Goal: Task Accomplishment & Management: Manage account settings

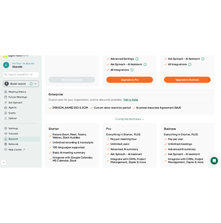
scroll to position [350, 0]
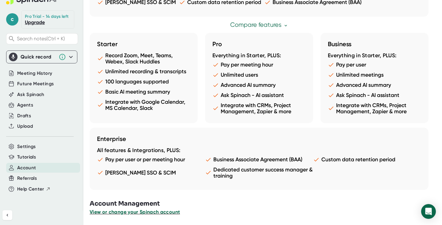
click at [162, 212] on span "View or change your Spinach account" at bounding box center [135, 212] width 90 height 6
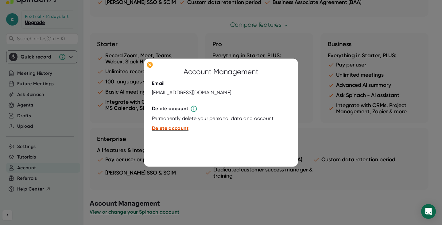
click at [171, 129] on span "Delete account" at bounding box center [170, 128] width 37 height 6
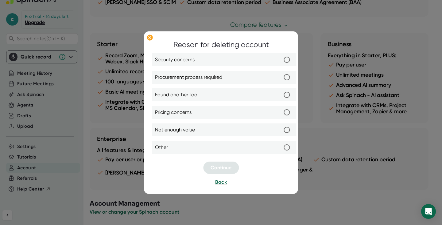
click at [229, 129] on label "Not enough value" at bounding box center [224, 129] width 138 height 13
click at [280, 129] on input "Not enough value" at bounding box center [286, 129] width 13 height 13
radio input "true"
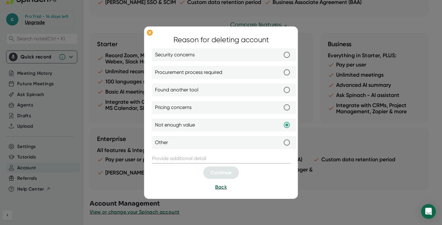
click at [230, 154] on input "text" at bounding box center [221, 158] width 138 height 10
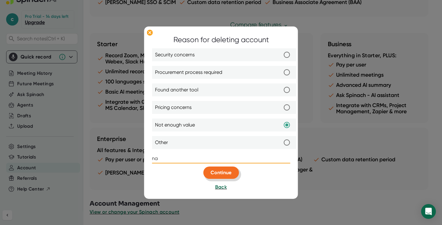
type input "na"
click at [228, 169] on button "Continue" at bounding box center [221, 172] width 36 height 12
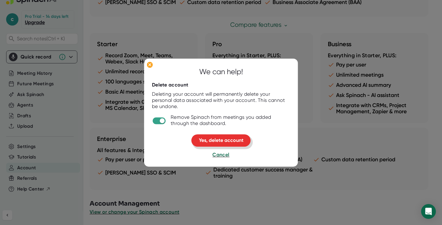
click at [227, 139] on span "Yes, delete account" at bounding box center [221, 140] width 45 height 6
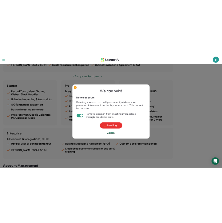
scroll to position [323, 0]
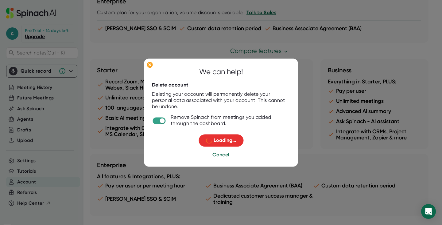
click at [192, 106] on div "Deleting your account will permanently delete your personal data associated wit…" at bounding box center [221, 100] width 138 height 18
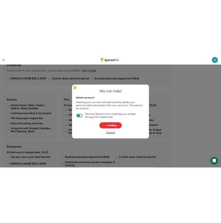
scroll to position [295, 0]
